Goal: Check status: Check status

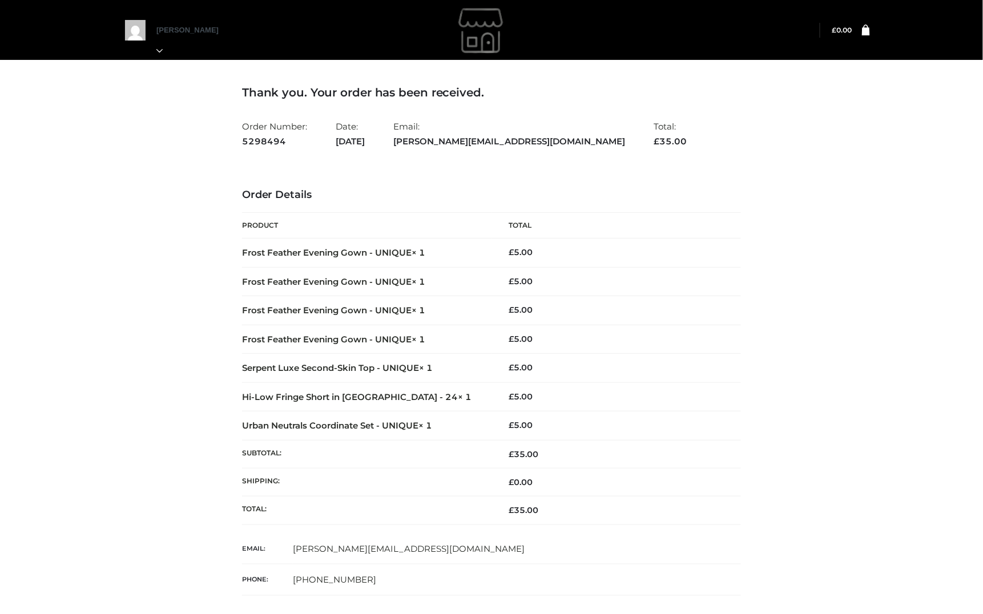
click at [368, 122] on li "Email: [PERSON_NAME][EMAIL_ADDRESS][DOMAIN_NAME]" at bounding box center [509, 133] width 232 height 35
click at [170, 51] on div at bounding box center [491, 30] width 733 height 57
click at [172, 51] on div at bounding box center [491, 30] width 733 height 57
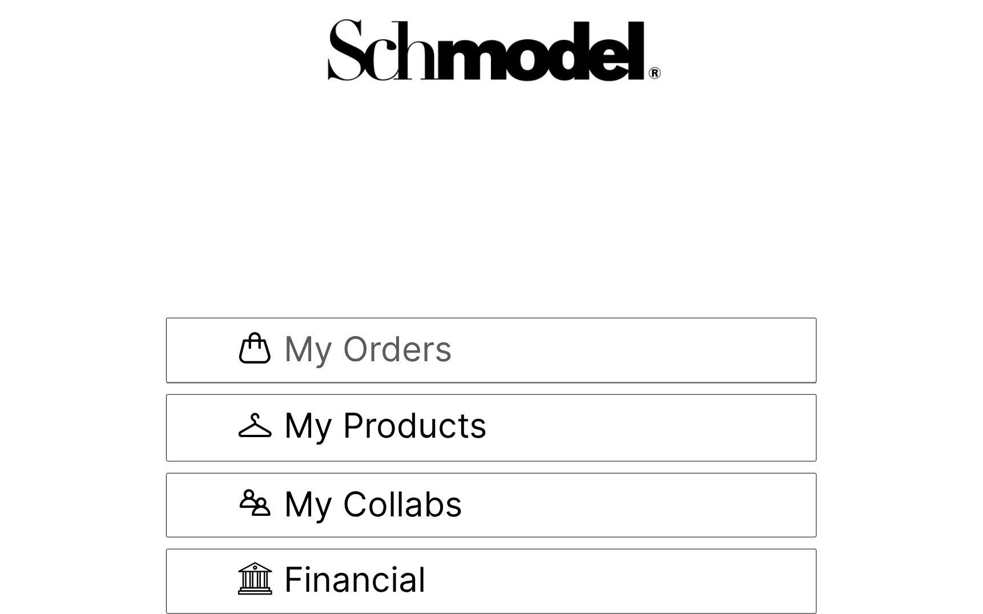
click at [408, 346] on span "My Orders" at bounding box center [368, 351] width 168 height 38
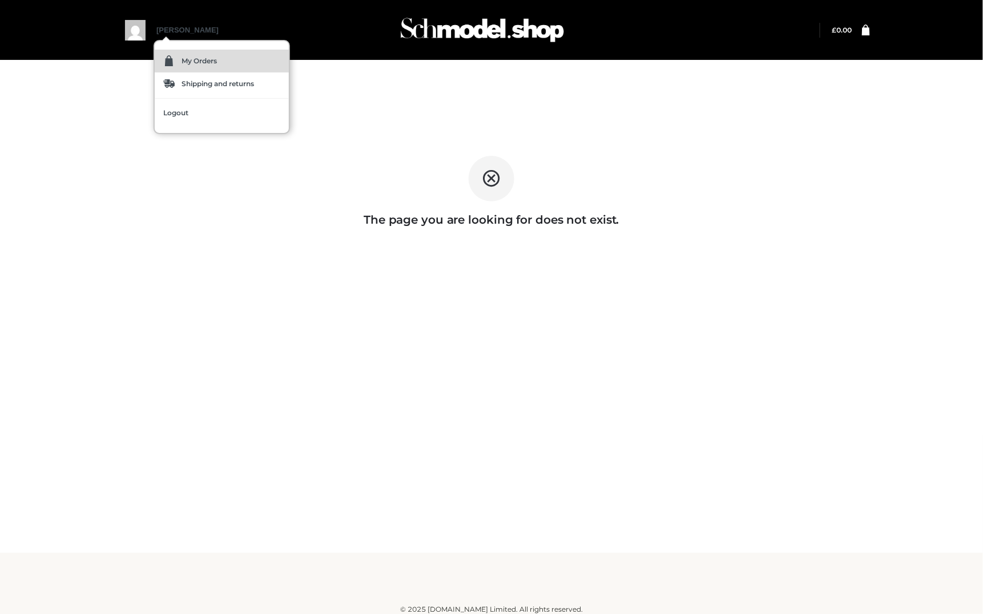
click at [159, 53] on link "My Orders" at bounding box center [222, 61] width 134 height 23
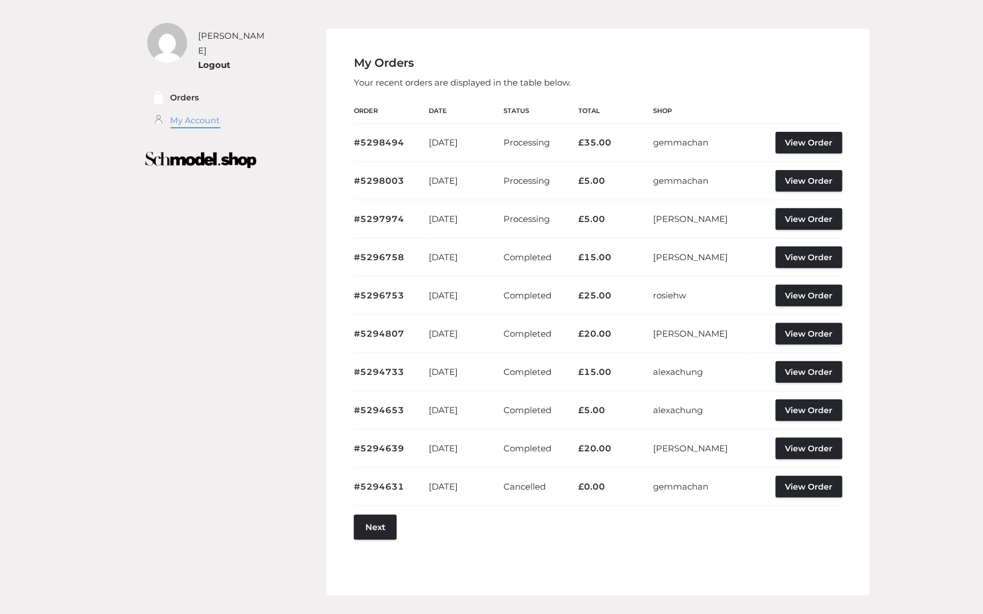
click at [178, 118] on link "My Account" at bounding box center [196, 120] width 50 height 13
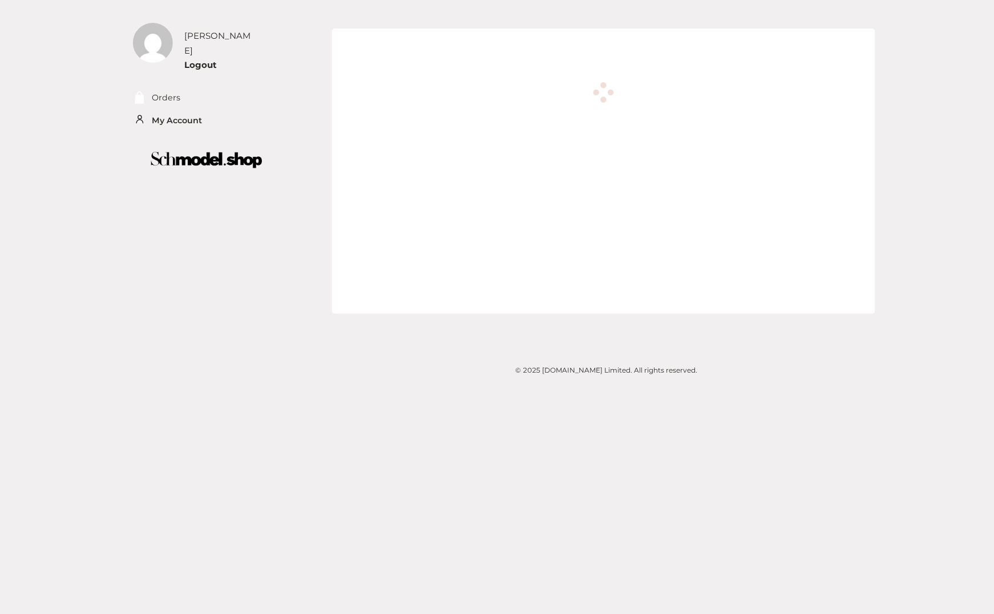
click at [193, 41] on div "[PERSON_NAME]" at bounding box center [219, 43] width 71 height 29
click at [195, 59] on link "Logout" at bounding box center [200, 64] width 33 height 11
